Goal: Communication & Community: Answer question/provide support

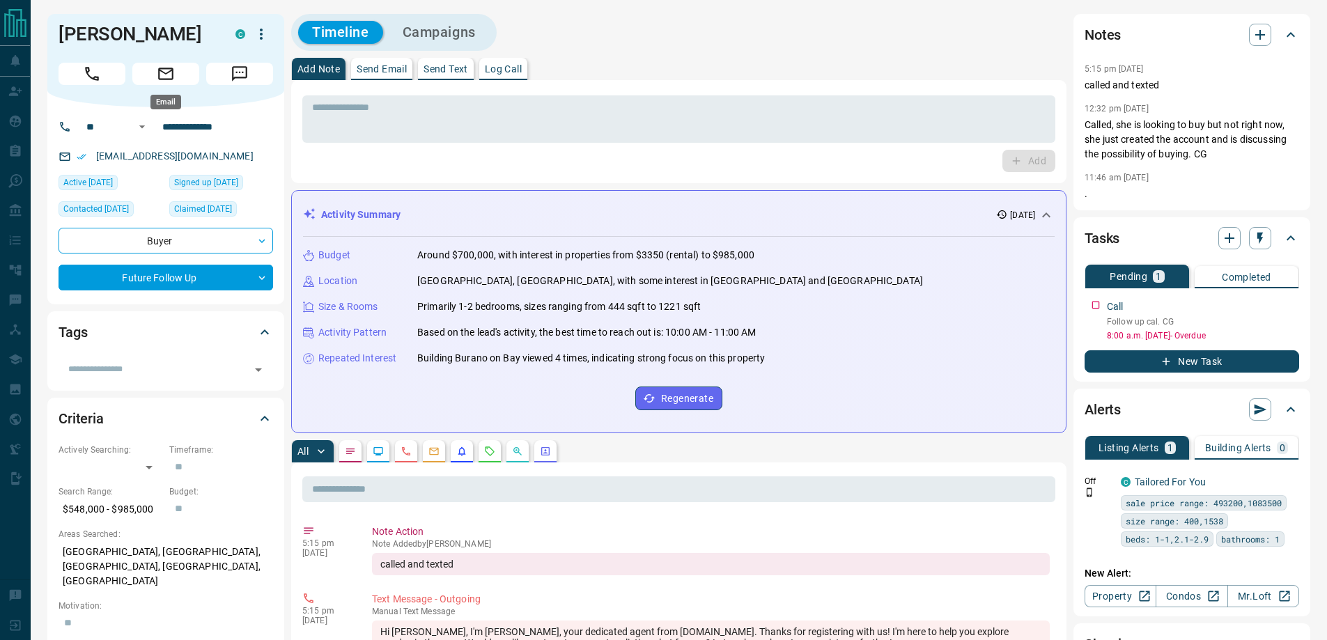
click at [160, 73] on icon "Email" at bounding box center [166, 74] width 18 height 18
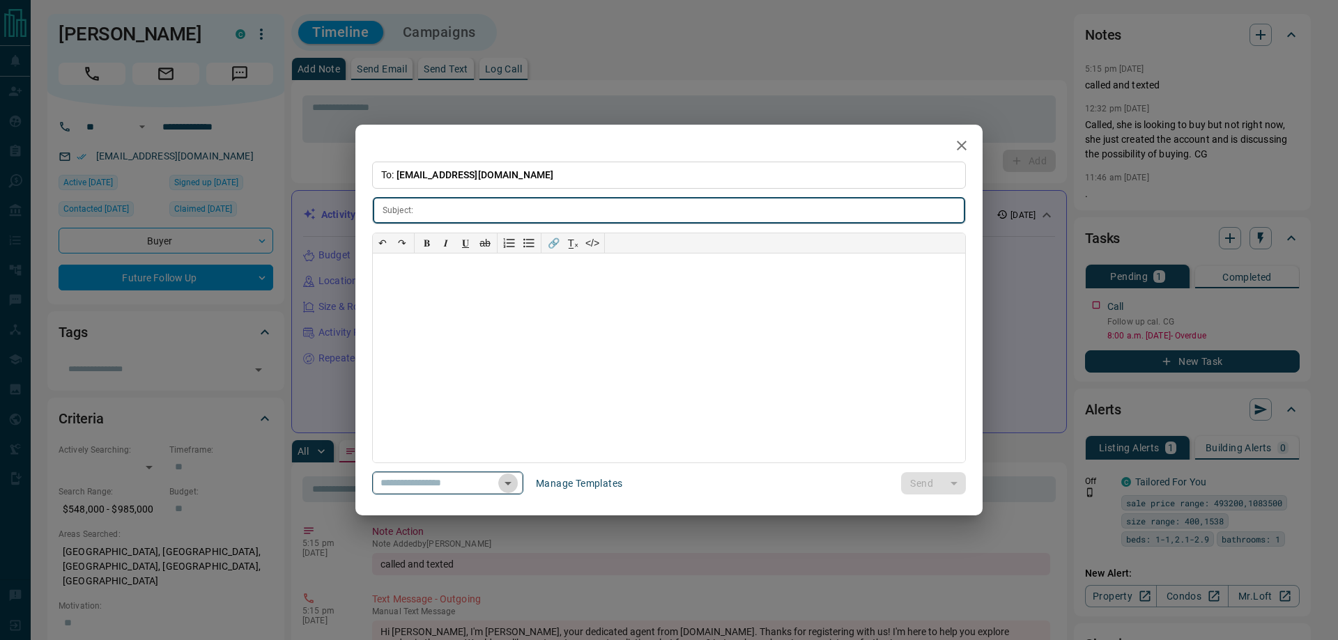
click at [511, 483] on icon "Open" at bounding box center [507, 483] width 7 height 3
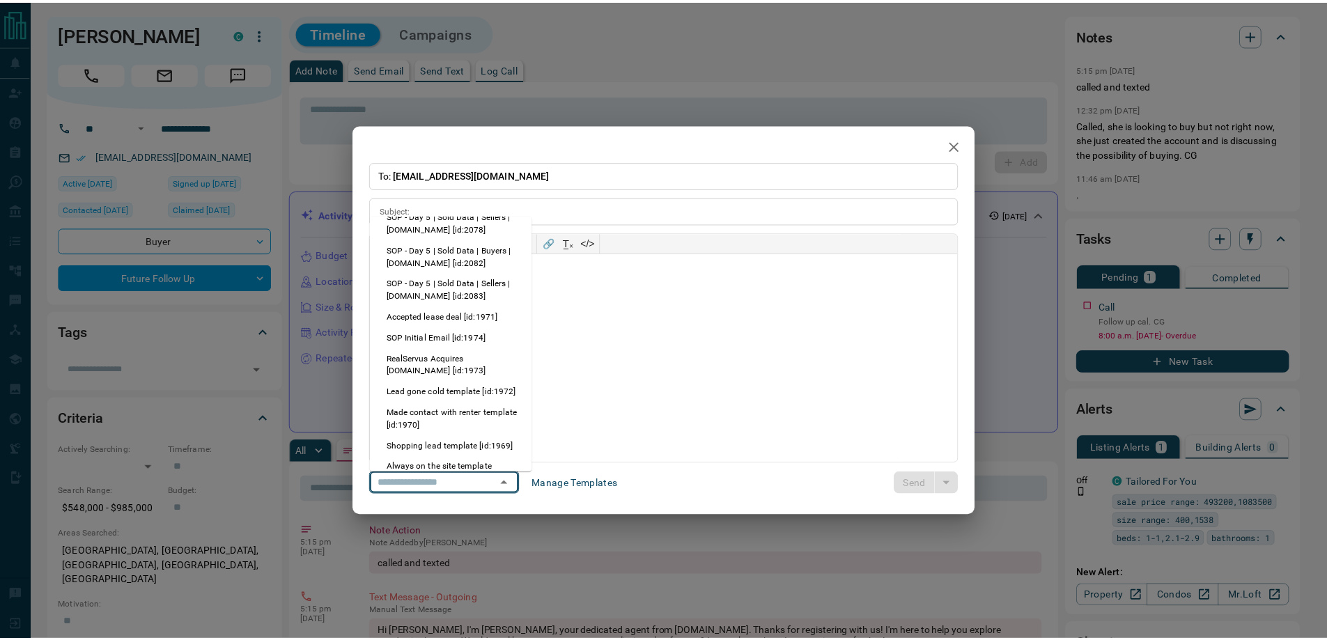
scroll to position [488, 0]
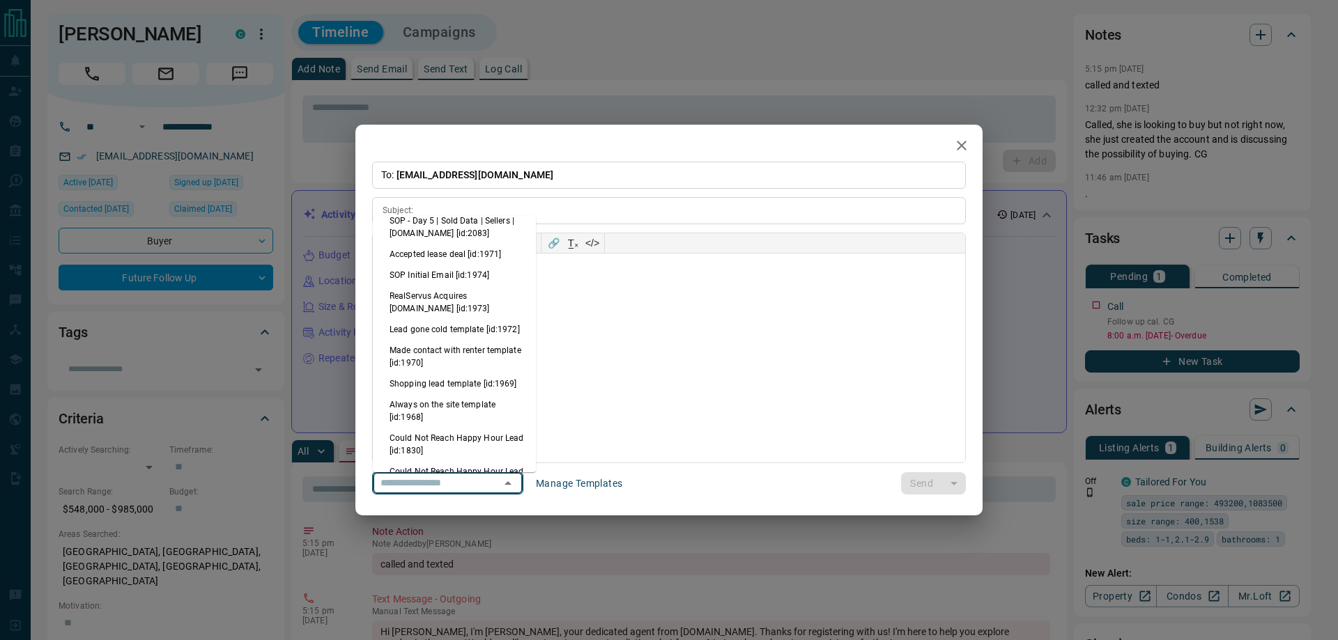
click at [453, 340] on li "Lead gone cold template [id:1972]" at bounding box center [454, 329] width 163 height 21
type input "**********"
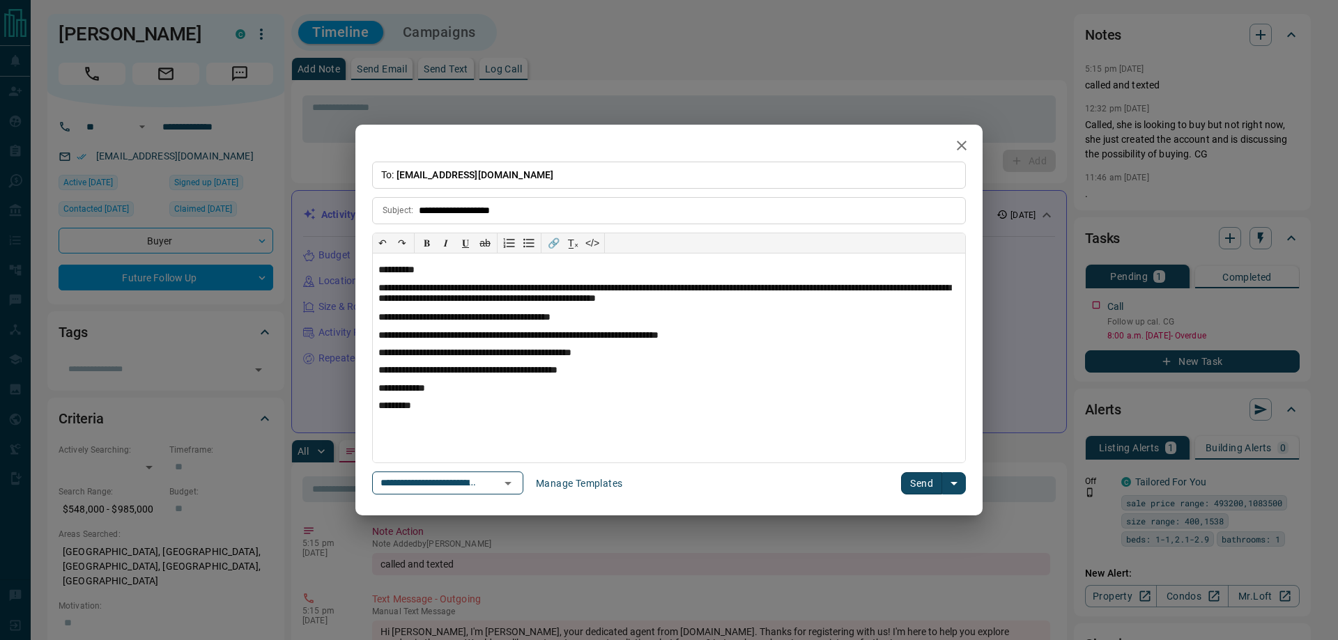
click at [915, 477] on button "Send" at bounding box center [921, 483] width 41 height 22
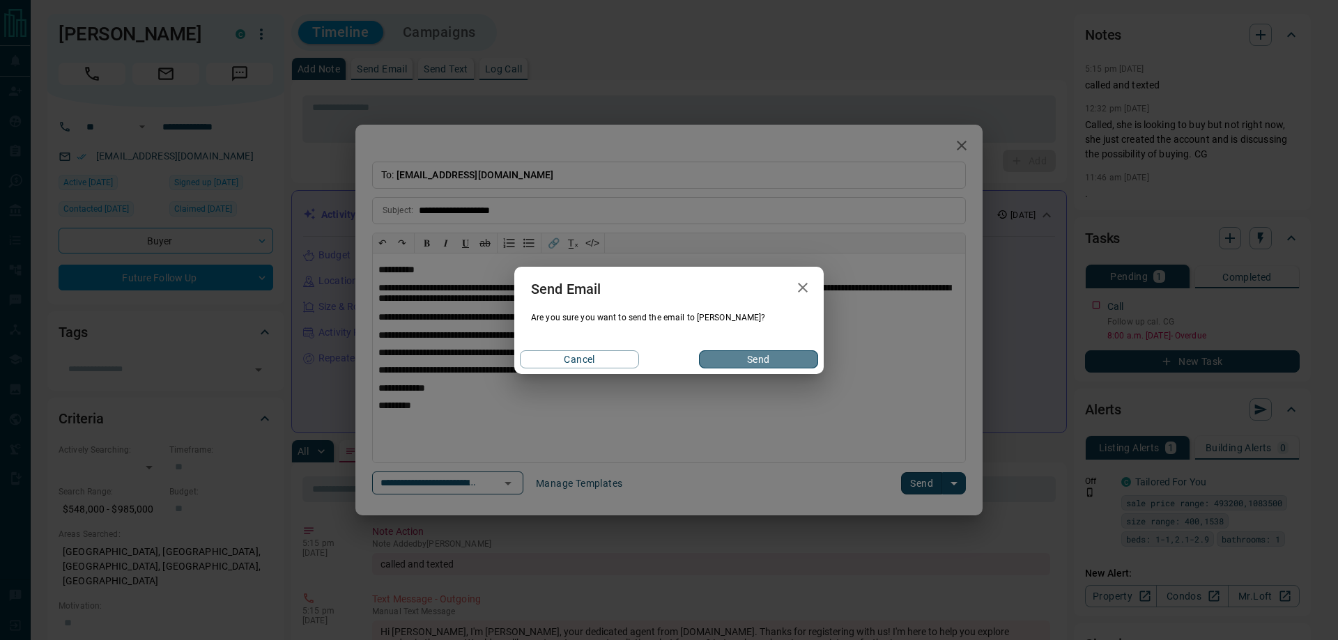
click at [762, 366] on button "Send" at bounding box center [758, 359] width 119 height 18
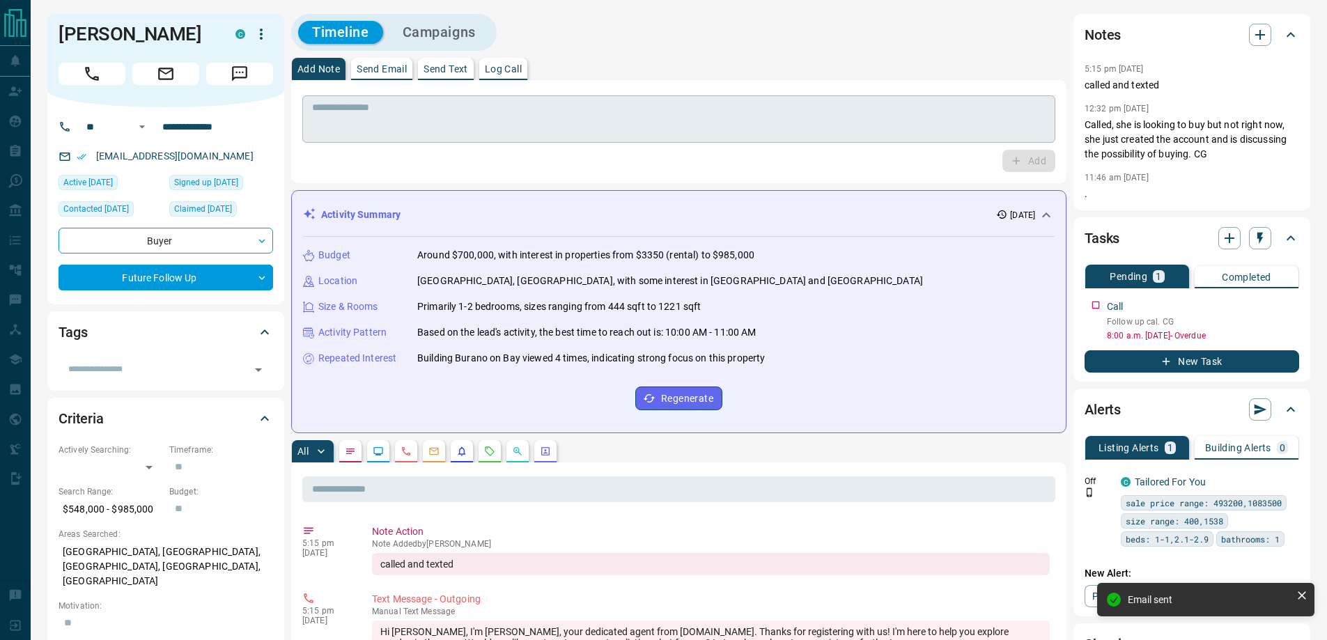
click at [419, 132] on textarea at bounding box center [679, 120] width 734 height 36
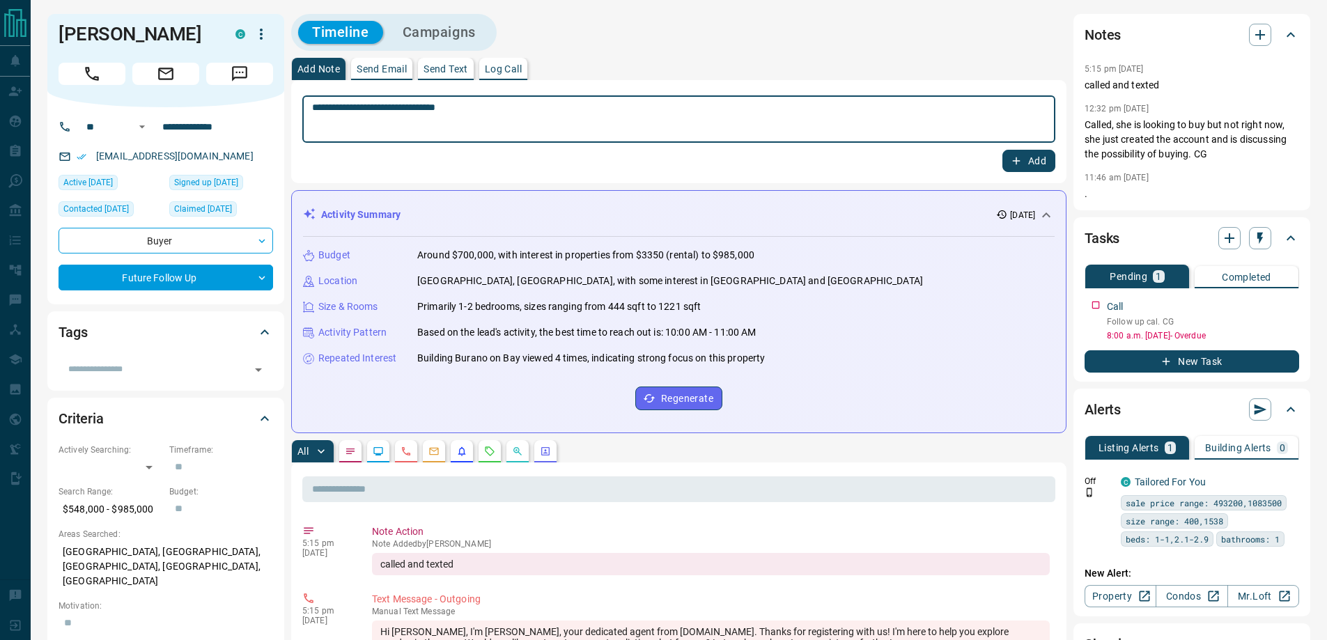
type textarea "**********"
click at [1003, 150] on button "Add" at bounding box center [1029, 161] width 53 height 22
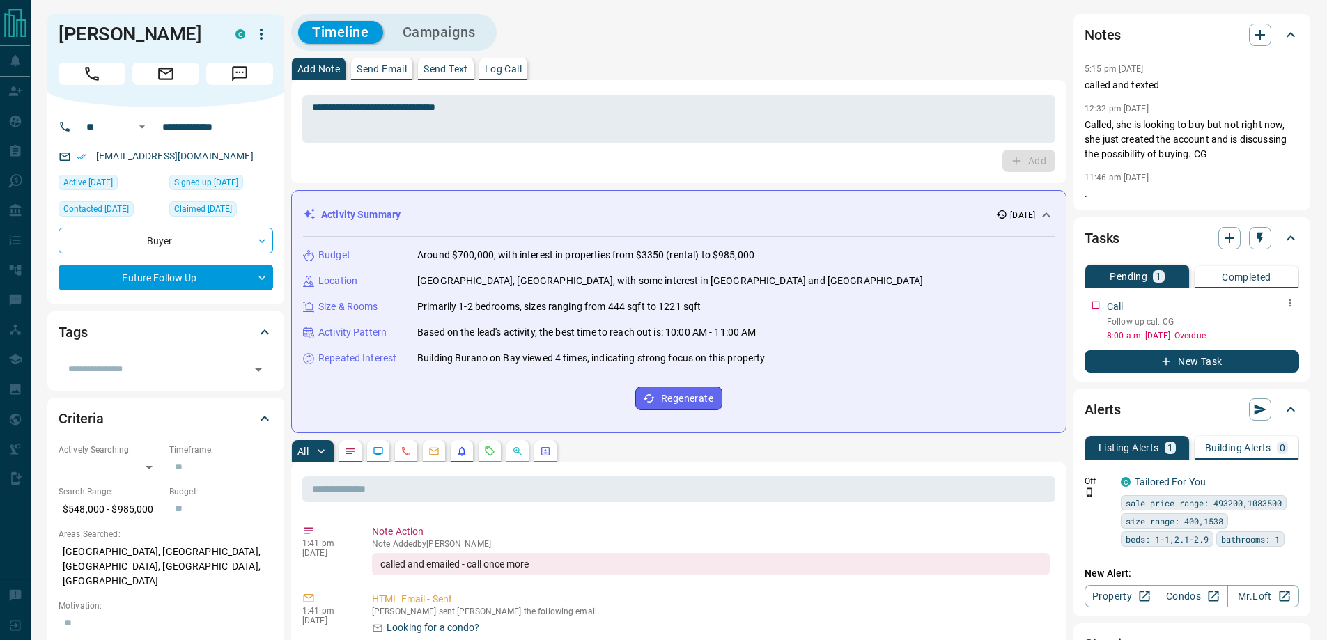
click at [1287, 305] on icon "button" at bounding box center [1290, 303] width 11 height 11
click at [1287, 324] on li "Edit" at bounding box center [1268, 329] width 61 height 21
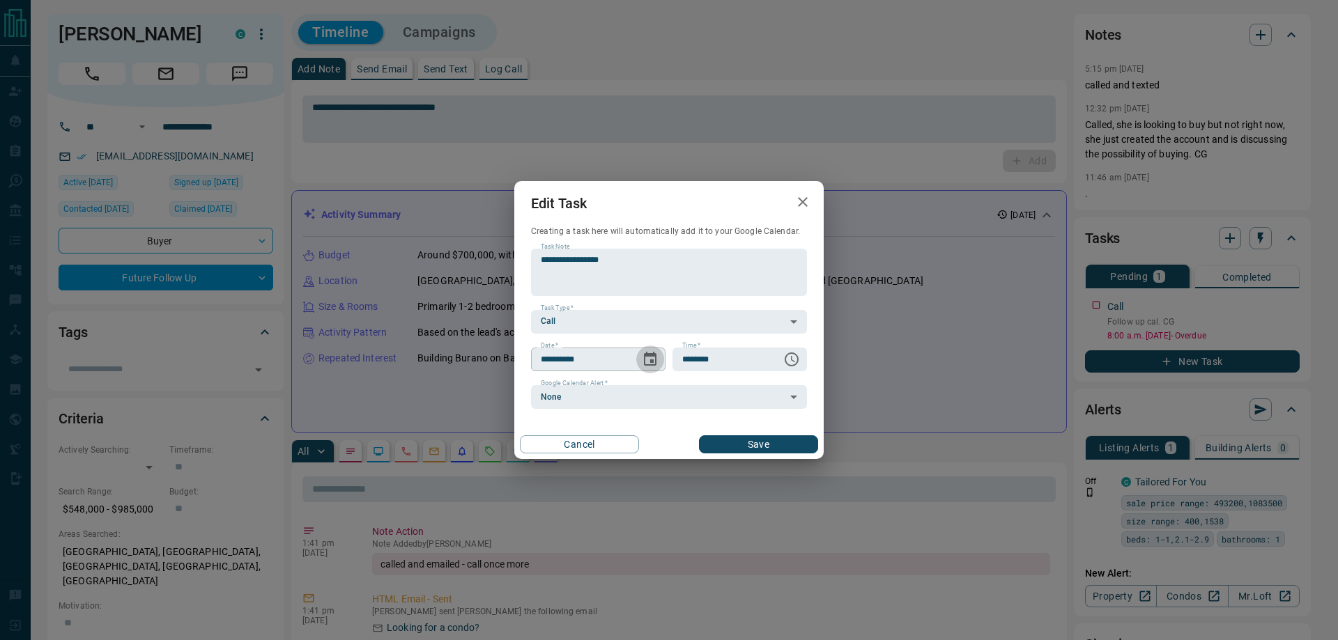
click at [656, 368] on icon "Choose date, selected date is Oct 14, 2025" at bounding box center [650, 359] width 17 height 17
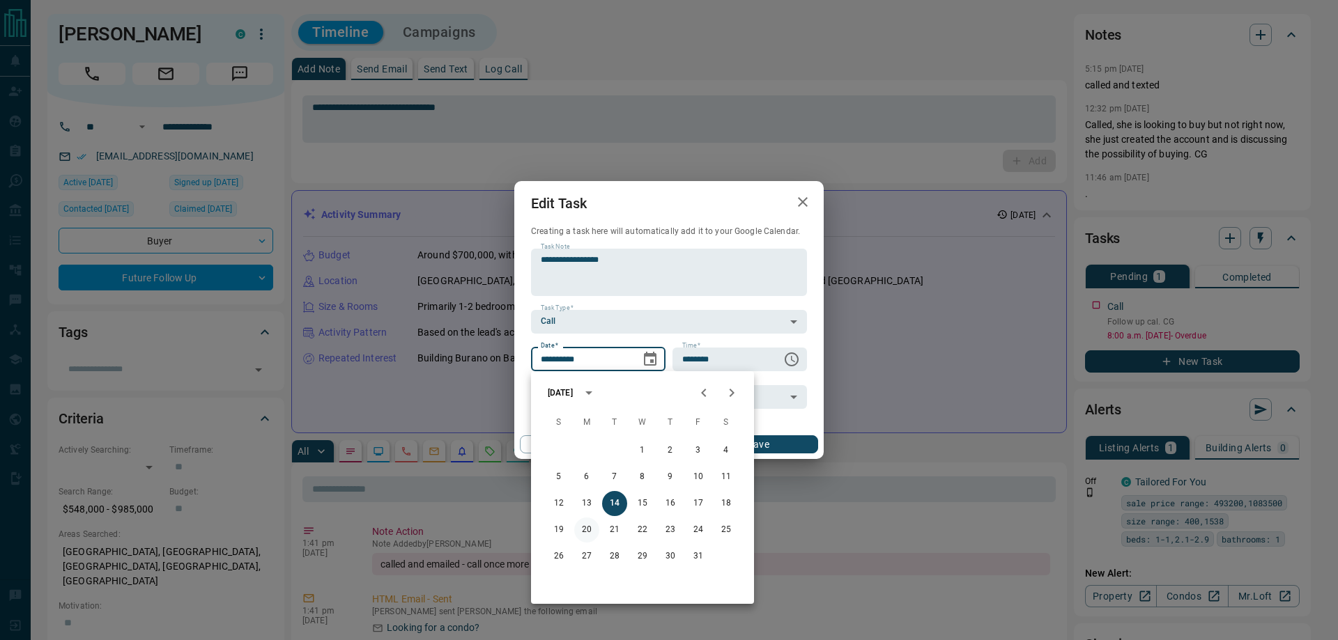
click at [585, 523] on button "20" at bounding box center [586, 530] width 25 height 25
type input "**********"
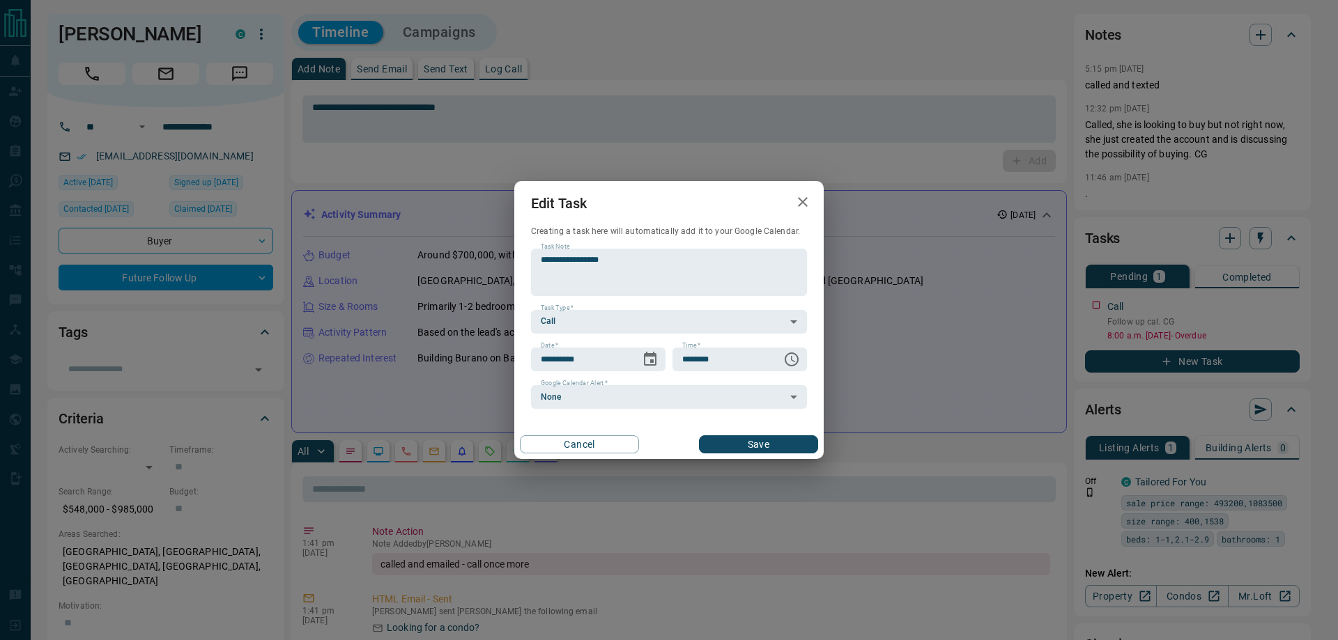
click at [748, 445] on button "Save" at bounding box center [758, 445] width 119 height 18
